Goal: Check status: Check status

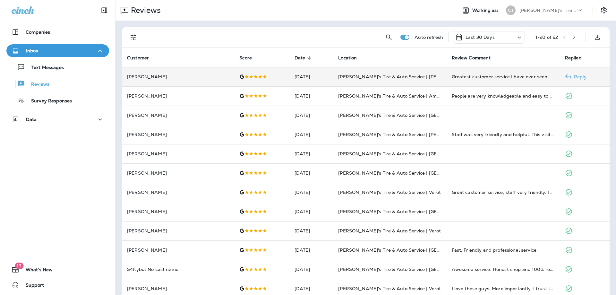
click at [491, 73] on td "Greatest customer service I have ever seen. They will always get my business no…" at bounding box center [503, 76] width 113 height 19
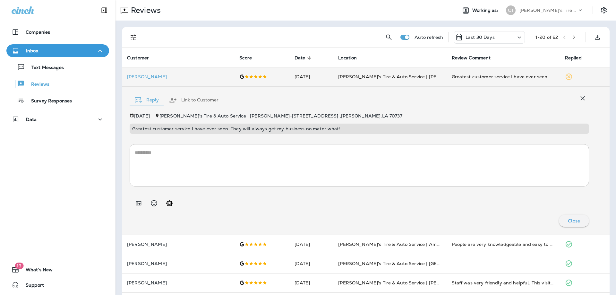
click at [72, 145] on div "Companies Inbox Text Messages Reviews Survey Responses Data 19 What's New Suppo…" at bounding box center [57, 147] width 115 height 295
click at [47, 71] on div "Text Messages" at bounding box center [36, 67] width 55 height 10
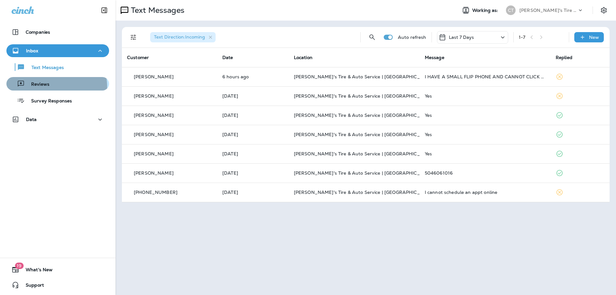
click at [42, 88] on div "Reviews" at bounding box center [29, 84] width 40 height 10
